Goal: Find specific page/section: Find specific page/section

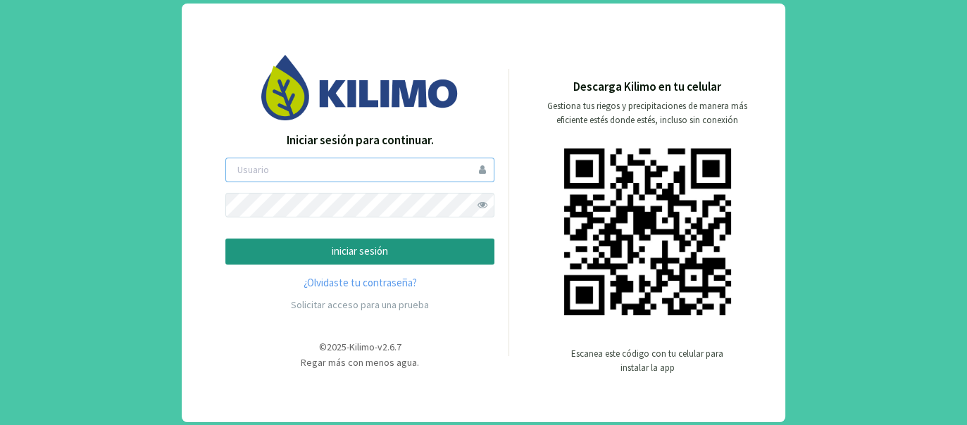
type input "jchenriquez"
click at [366, 254] on p "iniciar sesión" at bounding box center [359, 252] width 245 height 16
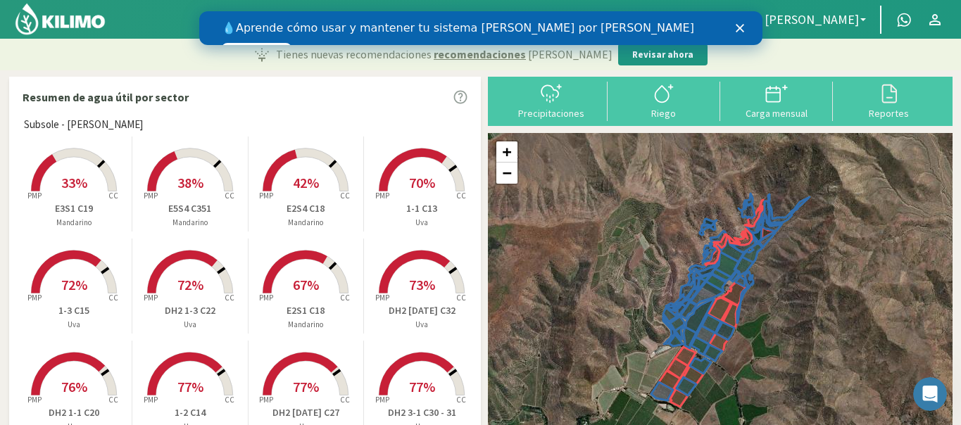
click at [738, 27] on polygon "Cerrar" at bounding box center [739, 28] width 8 height 8
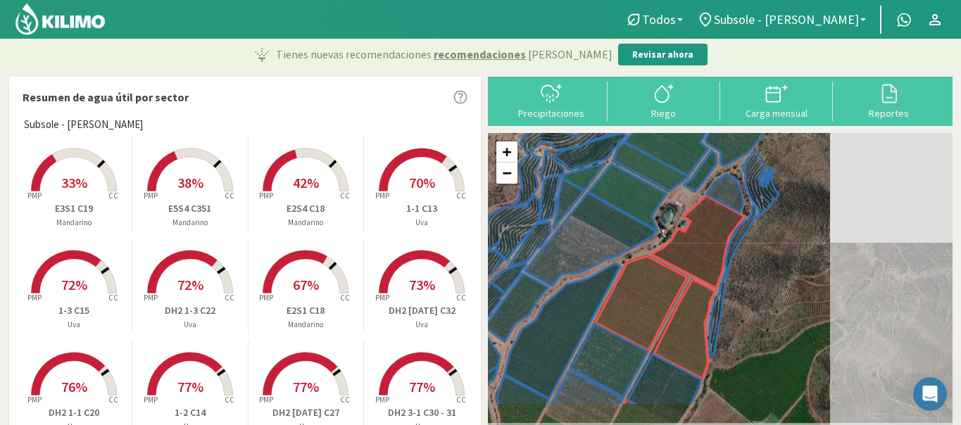
drag, startPoint x: 807, startPoint y: 325, endPoint x: 668, endPoint y: 221, distance: 173.6
click at [668, 222] on div "+ − Leaflet | © Esri" at bounding box center [720, 299] width 465 height 333
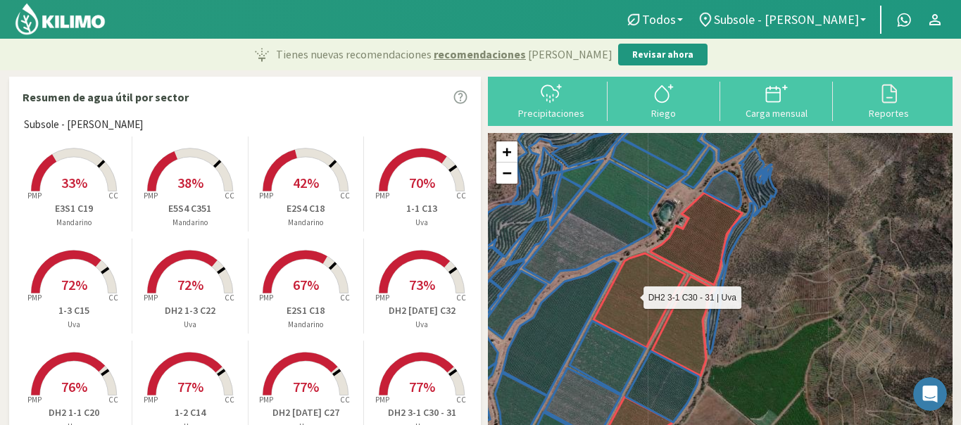
drag, startPoint x: 633, startPoint y: 301, endPoint x: 681, endPoint y: 259, distance: 63.9
click at [674, 267] on icon at bounding box center [654, 315] width 120 height 123
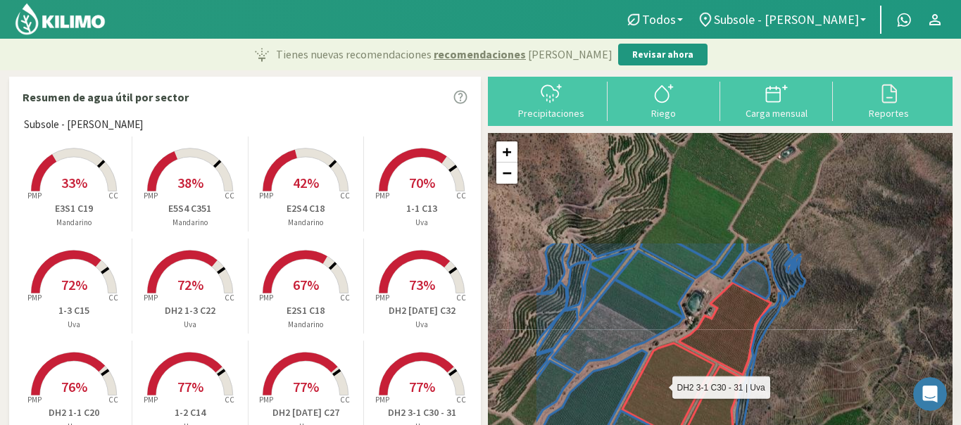
drag, startPoint x: 551, startPoint y: 254, endPoint x: 645, endPoint y: 395, distance: 169.2
click at [645, 397] on icon at bounding box center [683, 405] width 120 height 123
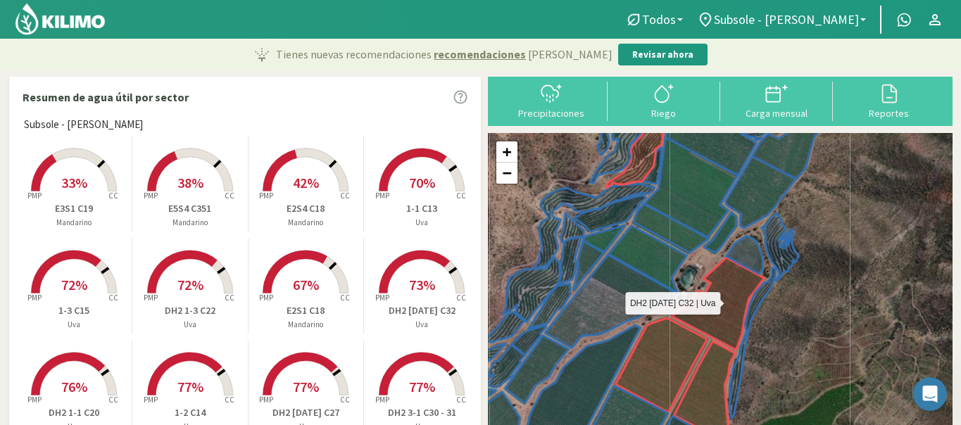
drag, startPoint x: 715, startPoint y: 337, endPoint x: 709, endPoint y: 313, distance: 24.8
click at [709, 313] on icon at bounding box center [719, 304] width 92 height 92
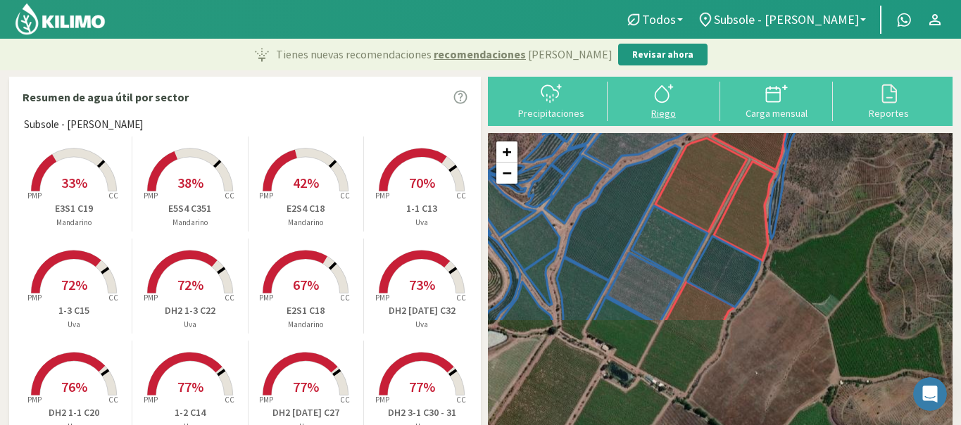
drag, startPoint x: 668, startPoint y: 294, endPoint x: 708, endPoint y: 118, distance: 181.3
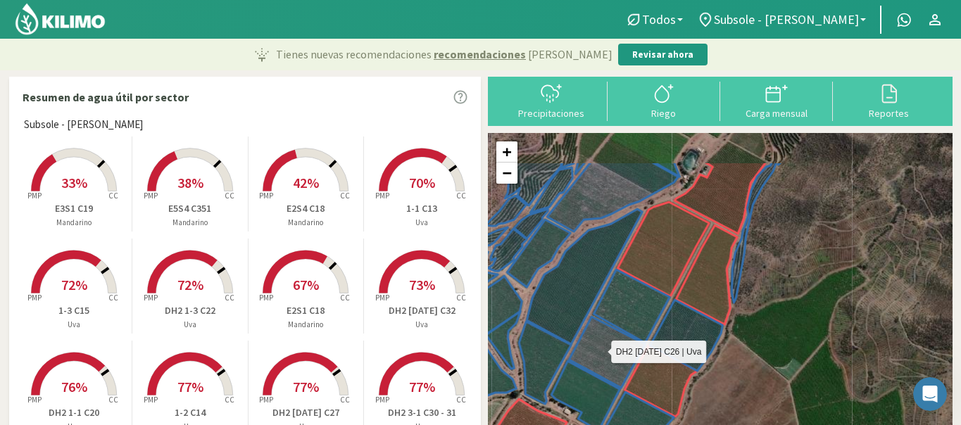
drag, startPoint x: 623, startPoint y: 288, endPoint x: 596, endPoint y: 335, distance: 54.0
click at [596, 335] on icon at bounding box center [607, 352] width 76 height 71
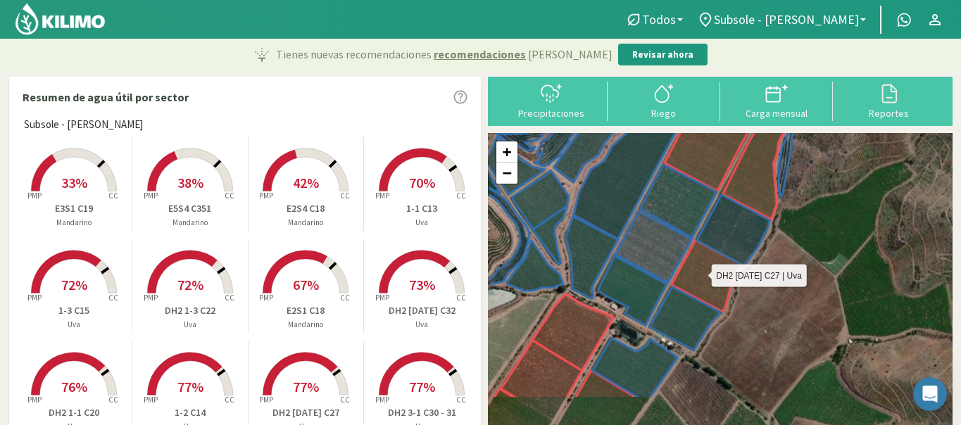
drag, startPoint x: 659, startPoint y: 385, endPoint x: 706, endPoint y: 275, distance: 120.2
click at [706, 275] on icon at bounding box center [707, 276] width 73 height 71
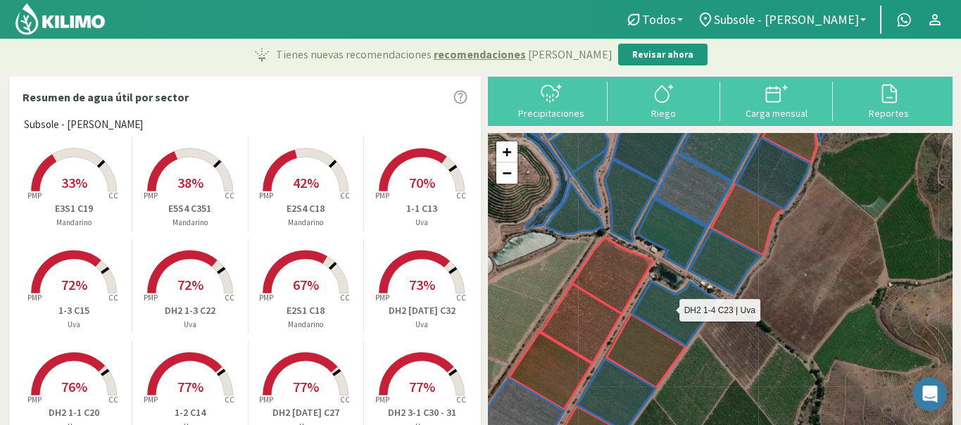
drag, startPoint x: 644, startPoint y: 354, endPoint x: 678, endPoint y: 306, distance: 58.1
click at [678, 306] on icon at bounding box center [675, 314] width 85 height 64
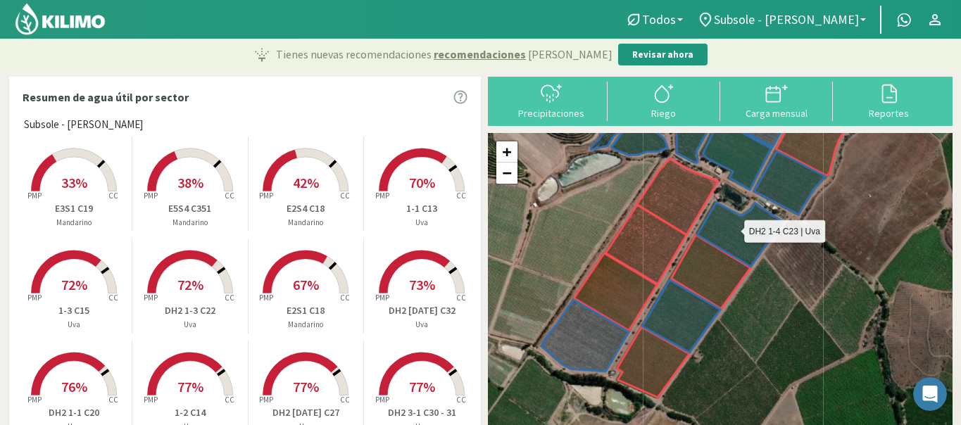
drag, startPoint x: 642, startPoint y: 306, endPoint x: 709, endPoint y: 224, distance: 106.1
click at [709, 224] on icon at bounding box center [739, 235] width 85 height 64
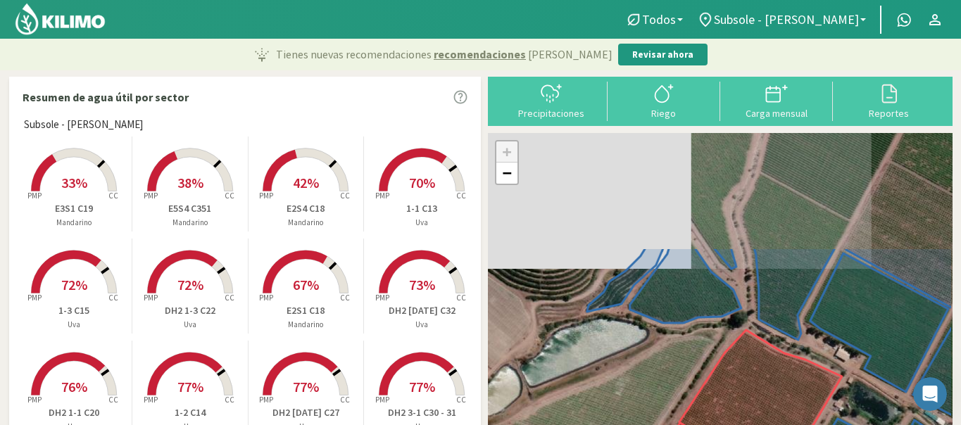
drag, startPoint x: 575, startPoint y: 261, endPoint x: 535, endPoint y: 359, distance: 105.8
click at [535, 359] on div "+ − Leaflet | © Esri" at bounding box center [720, 299] width 465 height 333
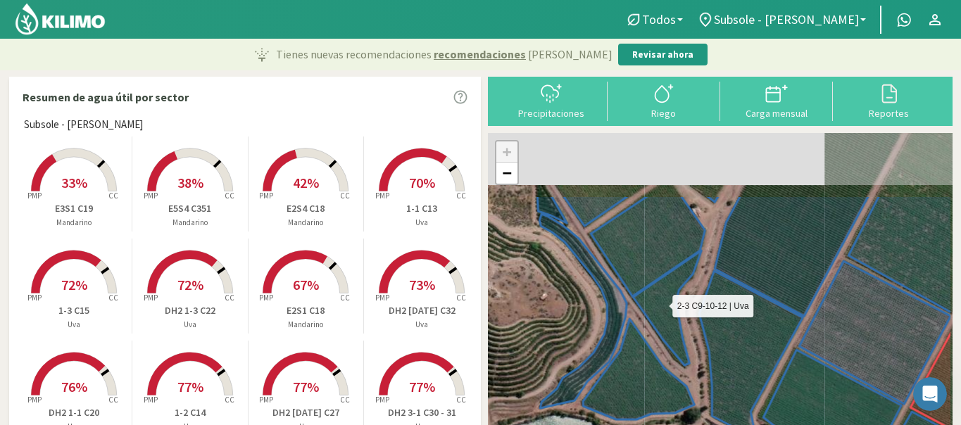
drag, startPoint x: 635, startPoint y: 318, endPoint x: 611, endPoint y: 384, distance: 70.7
click at [611, 384] on icon at bounding box center [693, 344] width 220 height 186
